Goal: Task Accomplishment & Management: Manage account settings

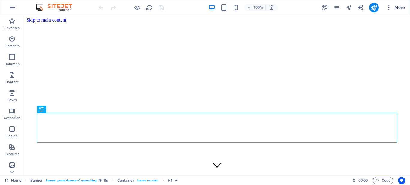
click at [389, 8] on icon "button" at bounding box center [389, 8] width 6 height 6
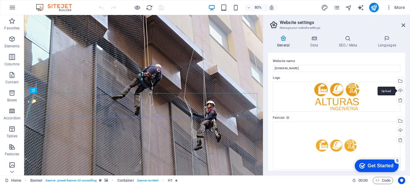
click at [399, 89] on div "Upload" at bounding box center [399, 91] width 9 height 9
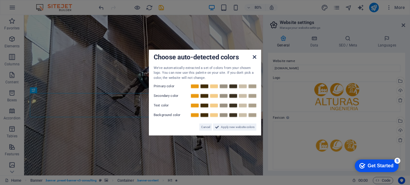
click at [254, 57] on icon at bounding box center [255, 56] width 4 height 5
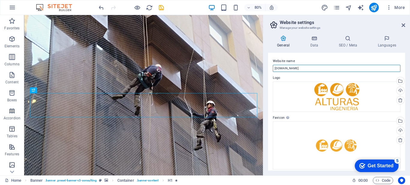
click at [287, 67] on input "[DOMAIN_NAME]" at bounding box center [337, 68] width 128 height 7
type input "[DOMAIN_NAME]"
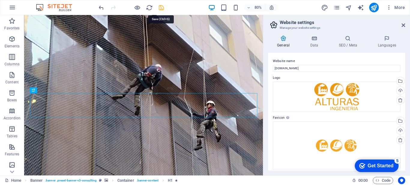
click at [159, 9] on icon "save" at bounding box center [161, 7] width 7 height 7
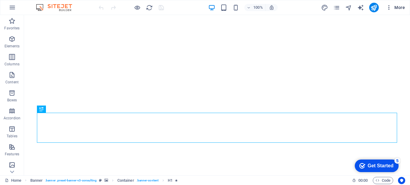
click at [396, 8] on span "More" at bounding box center [395, 8] width 19 height 6
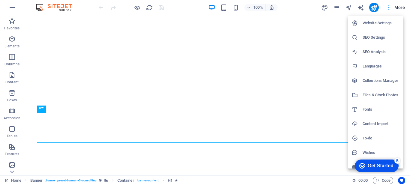
click at [381, 22] on h6 "Website Settings" at bounding box center [380, 23] width 37 height 7
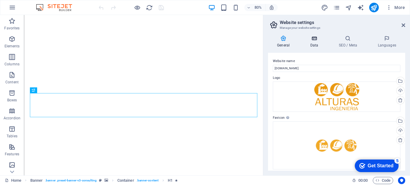
click at [316, 44] on h4 "Data" at bounding box center [315, 41] width 29 height 13
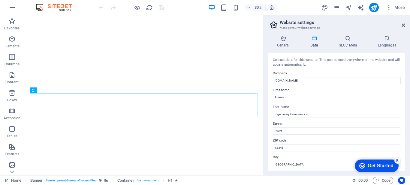
click at [285, 79] on input "[DOMAIN_NAME]" at bounding box center [337, 80] width 128 height 7
type input "[DOMAIN_NAME]"
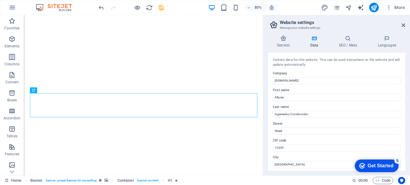
click at [399, 91] on div "Contact data for this website. This can be used everywhere on the website and w…" at bounding box center [336, 112] width 137 height 118
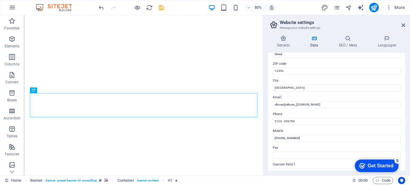
scroll to position [83, 0]
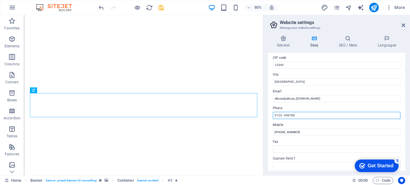
click at [281, 115] on input "0123 - 456789" at bounding box center [337, 115] width 128 height 7
type input "+56950950675"
click at [269, 126] on div "Contact data for this website. This can be used everywhere on the website and w…" at bounding box center [336, 112] width 137 height 118
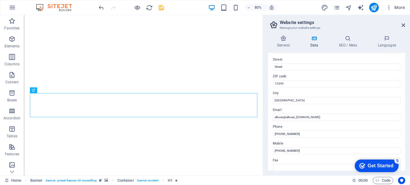
scroll to position [48, 0]
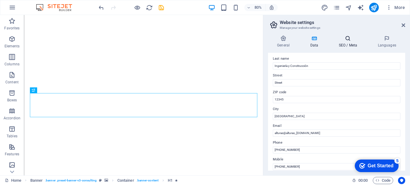
click at [344, 46] on h4 "SEO / Meta" at bounding box center [348, 41] width 39 height 13
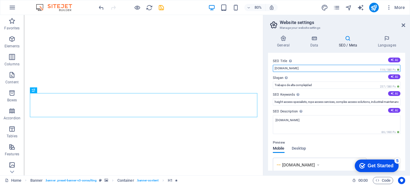
click at [288, 70] on input "[DOMAIN_NAME]" at bounding box center [337, 68] width 128 height 7
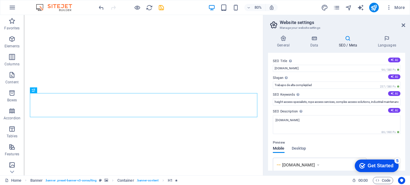
click at [267, 78] on div "General Data SEO / Meta Languages Website name alturasic.cl Logo Drag files her…" at bounding box center [336, 103] width 147 height 145
click at [394, 59] on button "AI" at bounding box center [394, 60] width 12 height 5
type input "Trabajos en Altura Seguros"
click at [322, 69] on input "Trabajos en Altura Seguros" at bounding box center [337, 68] width 128 height 7
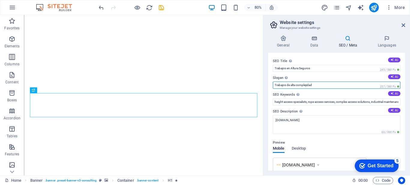
click at [299, 85] on input "Trabajos de alta complejidad" at bounding box center [337, 85] width 128 height 7
click at [327, 84] on input "Ingeniería para trabajos en alturas de dificil acceso o de alta complejidad" at bounding box center [337, 85] width 128 height 7
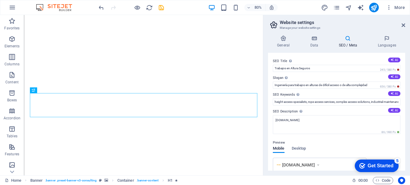
click at [321, 112] on label "SEO Description Describe the contents of your website - this is crucial for sea…" at bounding box center [337, 111] width 128 height 7
click at [321, 115] on textarea "[DOMAIN_NAME]" at bounding box center [337, 124] width 128 height 19
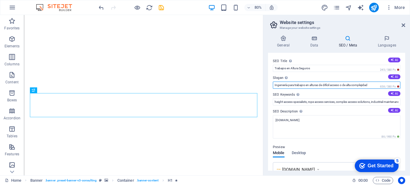
click at [370, 85] on input "Ingeniería para trabajos en alturas de difícil acceso o de alta complejidad" at bounding box center [337, 85] width 128 height 7
click at [375, 85] on input "Ingeniería para trabajos en alturas de difícil acceso o de alta complejidad" at bounding box center [337, 85] width 128 height 7
drag, startPoint x: 375, startPoint y: 85, endPoint x: 343, endPoint y: 84, distance: 31.8
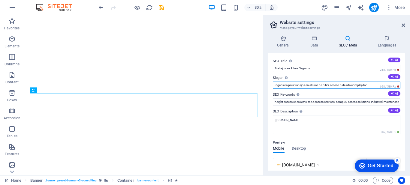
click at [343, 84] on input "Ingeniería para trabajos en alturas de difícil acceso o de alta complejidad" at bounding box center [337, 85] width 128 height 7
paste input "o de alta complejidad"
click at [350, 83] on input "Ingeniería para trabajos en alturas de difícil acceso o de alta complejidad" at bounding box center [337, 85] width 128 height 7
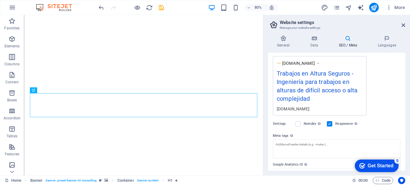
scroll to position [104, 0]
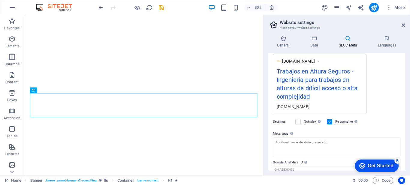
type input "Ingeniería para trabajos en alturas de difícil acceso o alta complejidad"
click at [289, 107] on div "[DOMAIN_NAME]" at bounding box center [320, 107] width 86 height 6
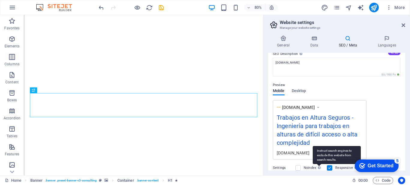
scroll to position [41, 0]
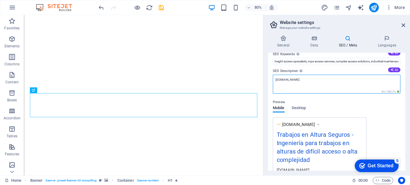
click at [285, 78] on textarea "[DOMAIN_NAME]" at bounding box center [337, 84] width 128 height 19
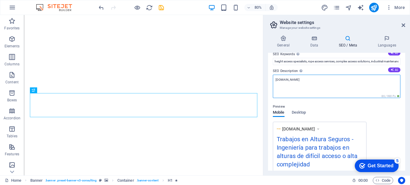
click at [285, 78] on textarea "[DOMAIN_NAME]" at bounding box center [337, 86] width 128 height 23
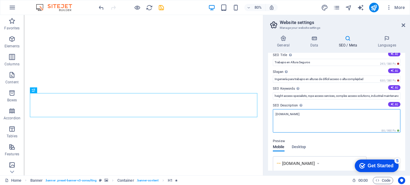
scroll to position [0, 0]
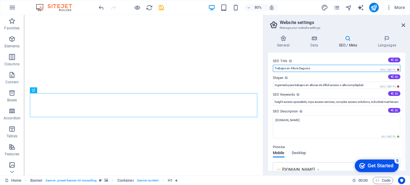
click at [304, 67] on input "Trabajos en Altura Seguros" at bounding box center [337, 68] width 128 height 7
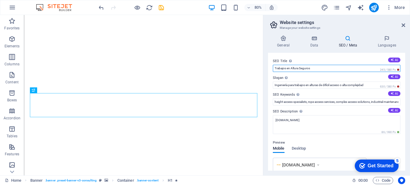
click at [304, 67] on input "Trabajos en Altura Seguros" at bounding box center [337, 68] width 128 height 7
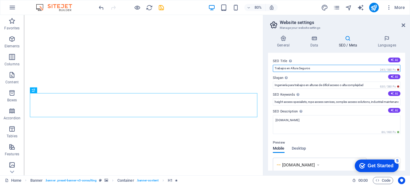
click at [304, 67] on input "Trabajos en Altura Seguros" at bounding box center [337, 68] width 128 height 7
type input "Alturas Ingeniería y construcción"
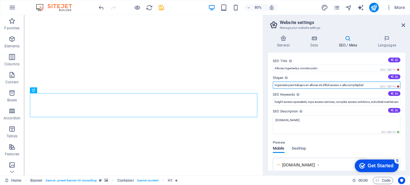
click at [357, 86] on input "Ingeniería para trabajos en alturas de difícil acceso o alta complejidad" at bounding box center [337, 85] width 128 height 7
click at [291, 84] on input "Ingeniería para trabajos en alturas de difícil acceso o alta complejidad" at bounding box center [337, 85] width 128 height 7
click at [306, 84] on input "Ingeniería en trabajos en alturas de difícil acceso o alta complejidad" at bounding box center [337, 85] width 128 height 7
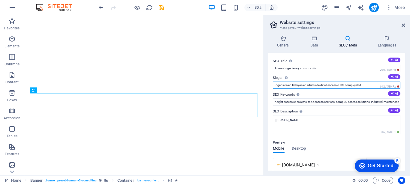
click at [292, 85] on input "Ingeniería en trabajos en alturas de difícil acceso o alta complejidad" at bounding box center [337, 85] width 128 height 7
click at [307, 85] on input "Ingeniería para trabajos en alturas de difícil acceso o alta complejidad" at bounding box center [337, 85] width 128 height 7
click at [322, 84] on input "Ingeniería para trabajos en alturas de difícil acceso o alta complejidad" at bounding box center [337, 85] width 128 height 7
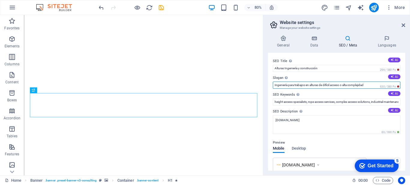
click at [322, 84] on input "Ingeniería para trabajos en alturas de difícil acceso o alta complejidad" at bounding box center [337, 85] width 128 height 7
click at [297, 85] on input "Ingeniería para trabajos en alturas con difícil acceso y alta complejidad" at bounding box center [337, 85] width 128 height 7
type input "Trabajos en alturas con difícil acceso o alta complejidad"
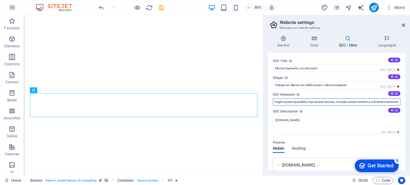
click at [308, 103] on input "height access specialists, rope access services, complex access solutions, indu…" at bounding box center [337, 101] width 128 height 7
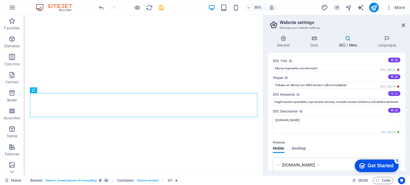
click at [393, 92] on button "AI" at bounding box center [394, 93] width 12 height 5
type input "trabajos en altura, ingeniería en altura, acceso por cuerdas, inspección de est…"
click at [285, 117] on textarea "[DOMAIN_NAME]" at bounding box center [337, 124] width 128 height 19
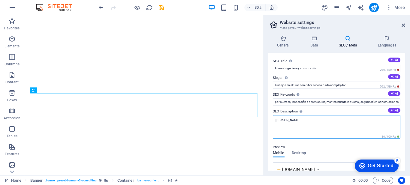
click at [285, 119] on textarea "[DOMAIN_NAME]" at bounding box center [337, 126] width 128 height 23
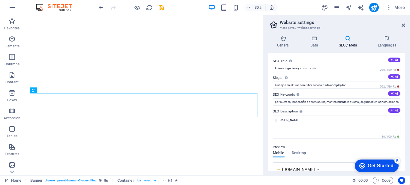
click at [397, 109] on button "AI" at bounding box center [394, 110] width 12 height 5
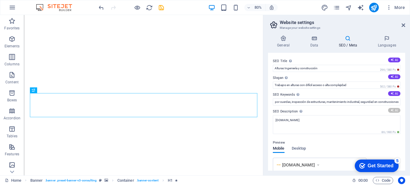
type textarea "Servicios de ingeniería en altura. Expertos en trabajos críticos, mantenimiento…"
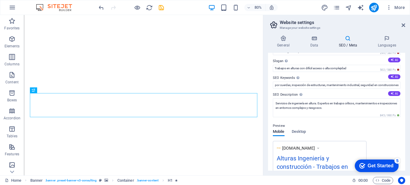
scroll to position [0, 0]
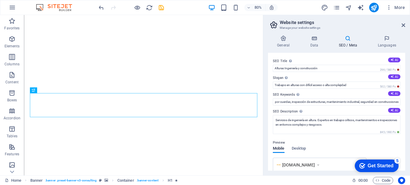
click at [382, 167] on div "Get Started" at bounding box center [381, 165] width 26 height 5
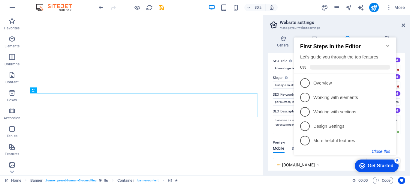
click at [383, 152] on button "Close this" at bounding box center [381, 151] width 18 height 5
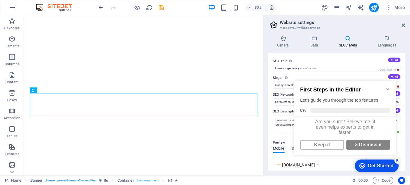
click at [267, 49] on div "General Data SEO / Meta Languages Website name alturasic.cl Logo Drag files her…" at bounding box center [336, 103] width 147 height 145
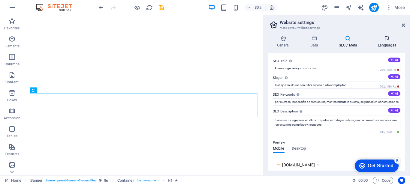
click at [389, 43] on h4 "Languages" at bounding box center [386, 41] width 37 height 13
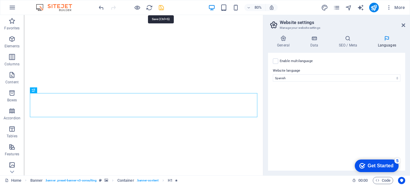
click at [161, 7] on icon "save" at bounding box center [161, 7] width 7 height 7
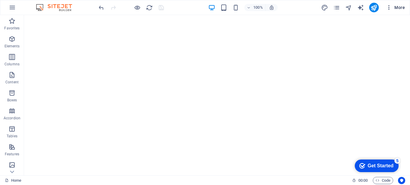
click at [401, 8] on span "More" at bounding box center [395, 8] width 19 height 6
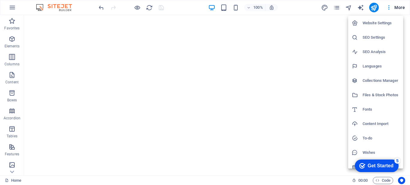
click at [296, 7] on div at bounding box center [205, 92] width 410 height 185
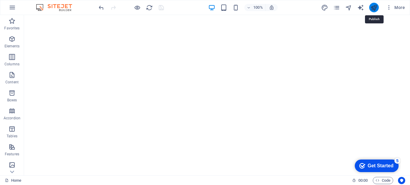
click at [373, 8] on icon "publish" at bounding box center [373, 7] width 7 height 7
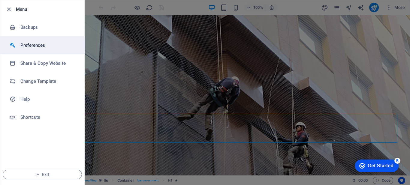
click at [28, 47] on h6 "Preferences" at bounding box center [48, 45] width 56 height 7
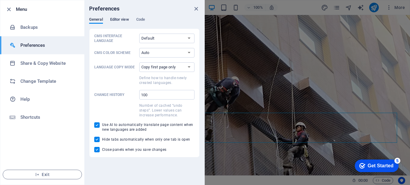
click at [127, 20] on span "Editor view" at bounding box center [119, 20] width 19 height 8
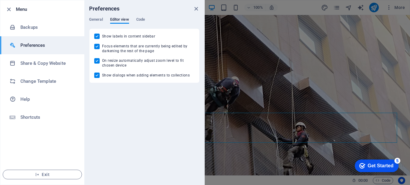
click at [193, 114] on div "Preferences General Editor view Code CMS Interface Language Default Deutsch Eng…" at bounding box center [144, 92] width 120 height 185
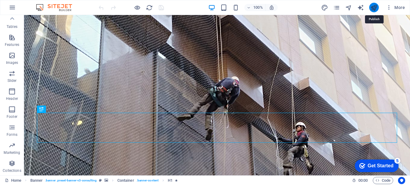
click at [373, 6] on icon "publish" at bounding box center [373, 7] width 7 height 7
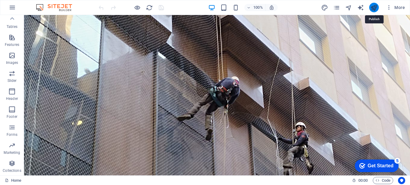
click at [376, 8] on icon "publish" at bounding box center [373, 7] width 7 height 7
